Goal: Book appointment/travel/reservation

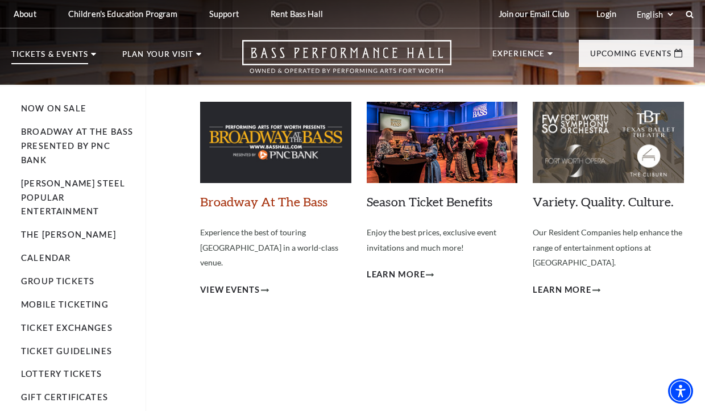
click at [258, 200] on link "Broadway At The Bass" at bounding box center [263, 201] width 127 height 15
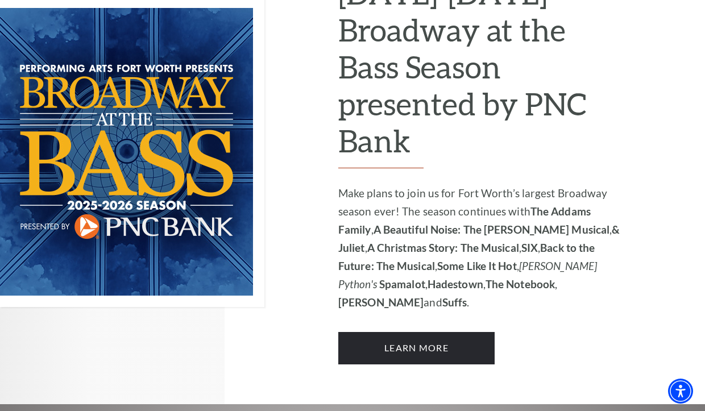
scroll to position [789, 0]
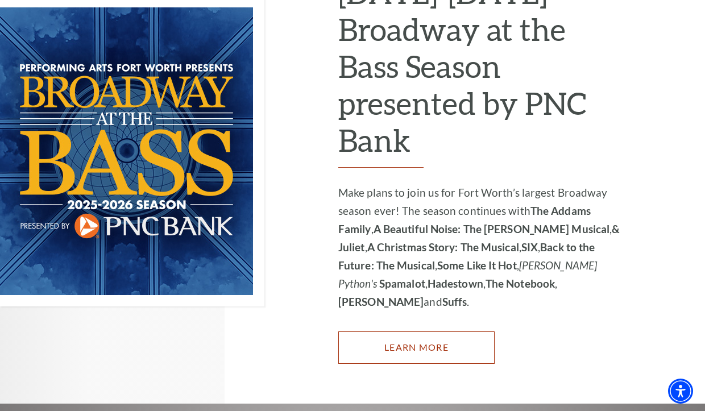
click at [412, 331] on link "Learn More" at bounding box center [416, 347] width 156 height 32
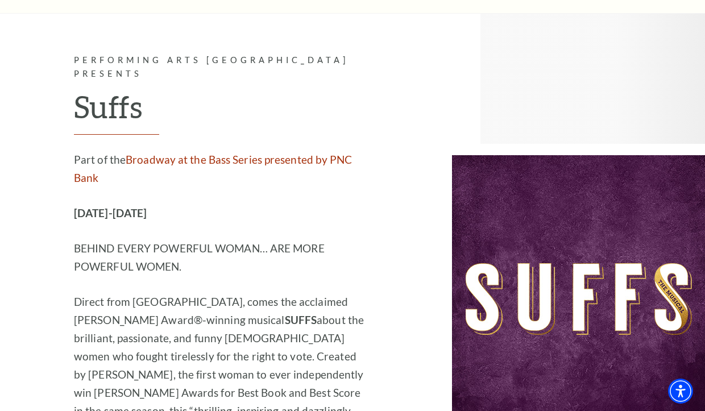
scroll to position [7603, 0]
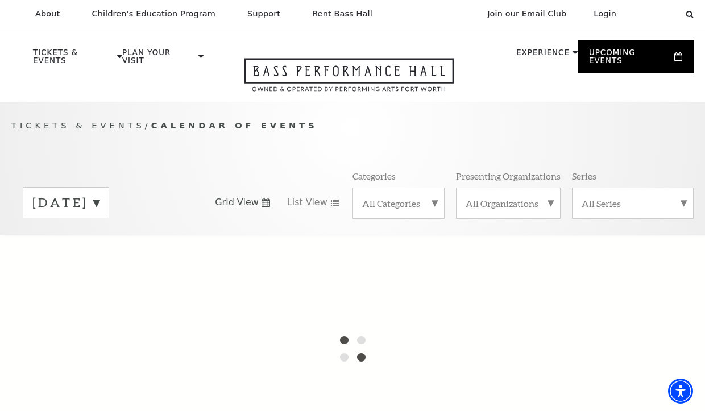
click at [94, 197] on label "October 2025" at bounding box center [65, 203] width 67 height 18
click at [93, 342] on div at bounding box center [352, 348] width 705 height 227
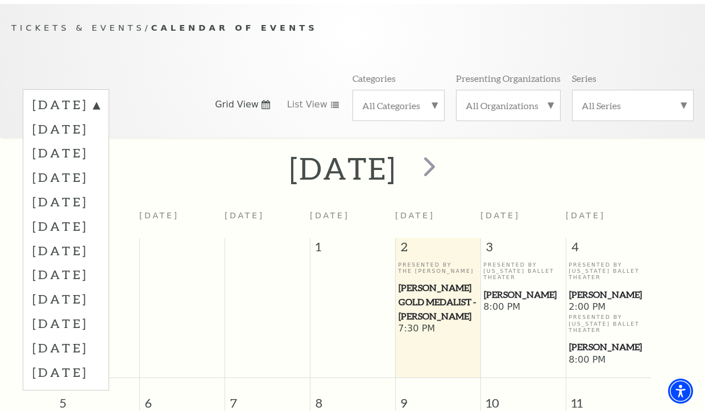
scroll to position [96, 0]
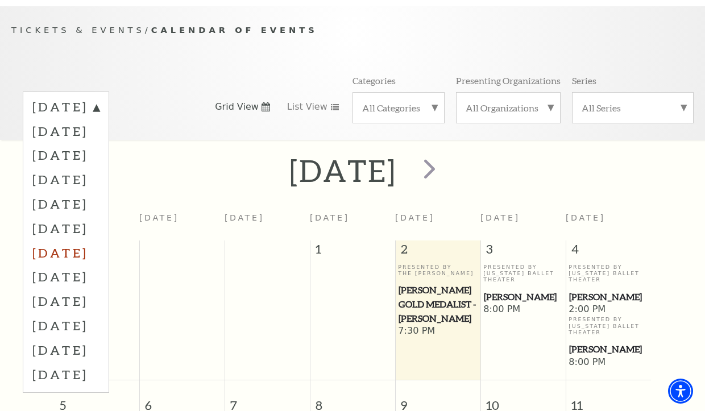
click at [70, 245] on label "April 2026" at bounding box center [65, 252] width 67 height 24
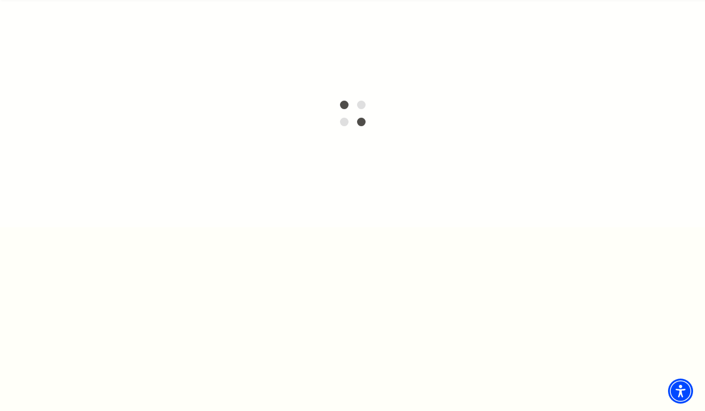
scroll to position [110, 0]
